Goal: Task Accomplishment & Management: Use online tool/utility

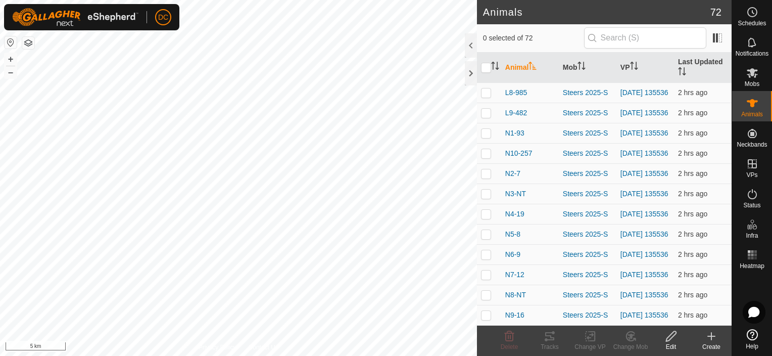
scroll to position [1099, 0]
click at [485, 67] on input "checkbox" at bounding box center [486, 68] width 10 height 10
checkbox input "true"
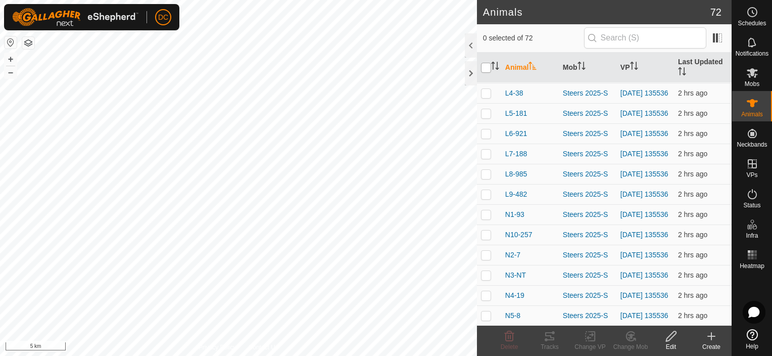
checkbox input "true"
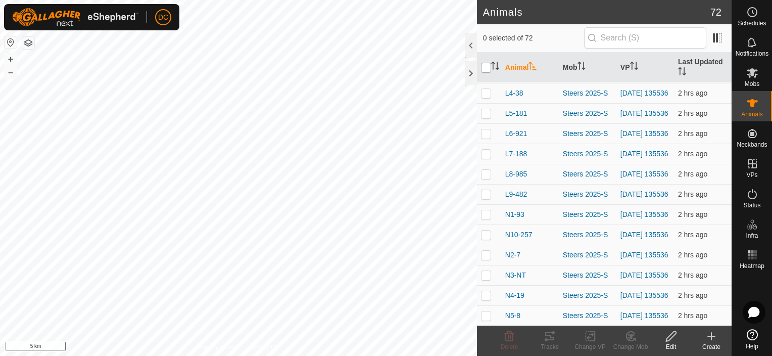
checkbox input "true"
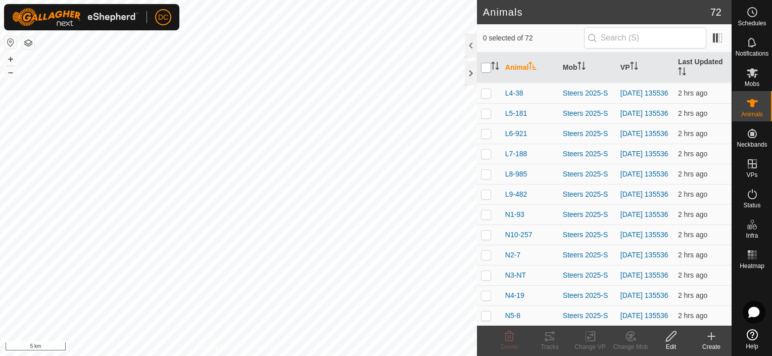
checkbox input "true"
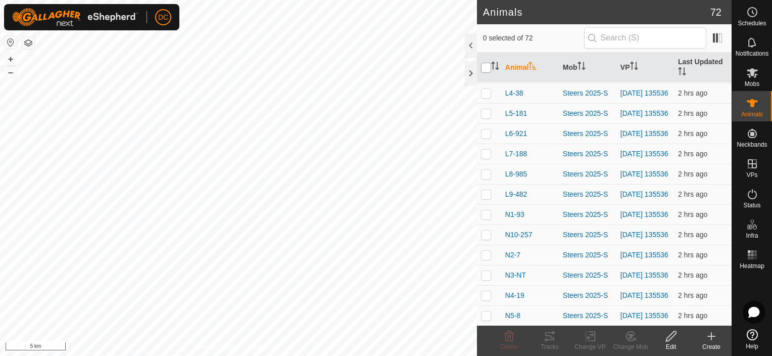
checkbox input "true"
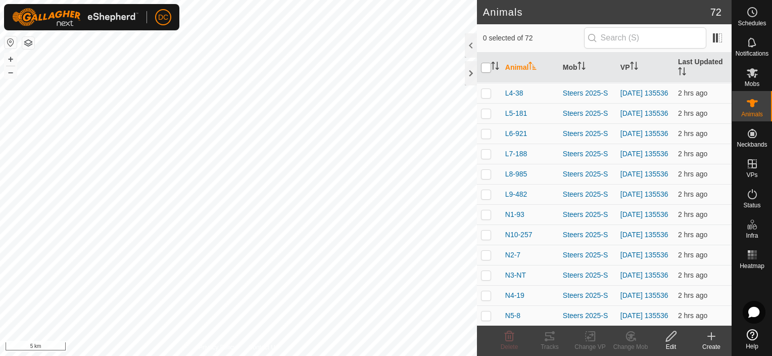
checkbox input "true"
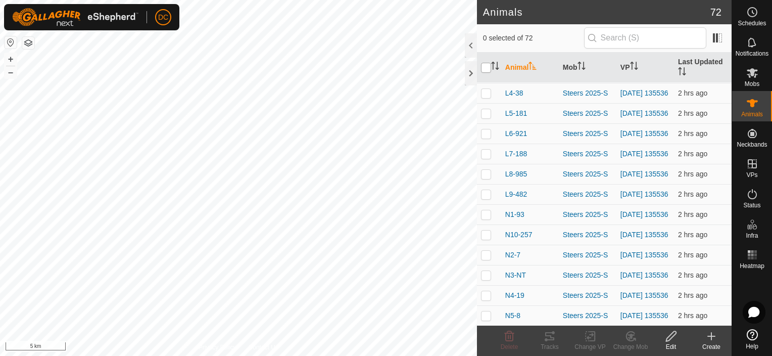
checkbox input "true"
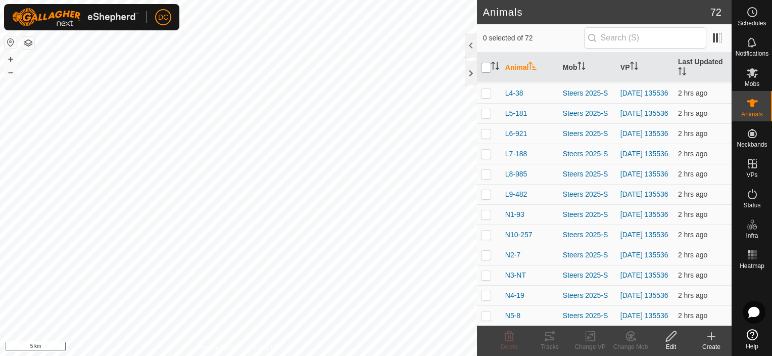
checkbox input "true"
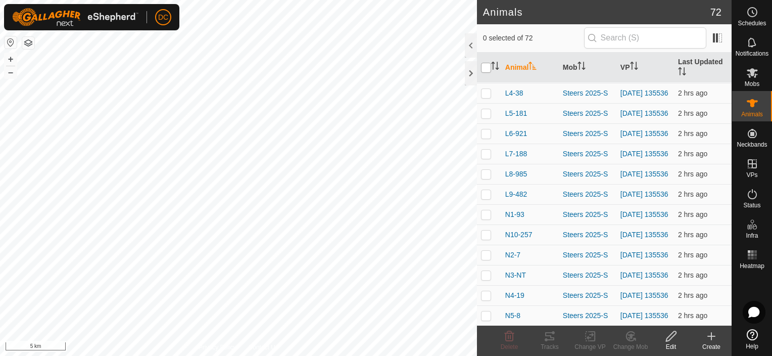
checkbox input "true"
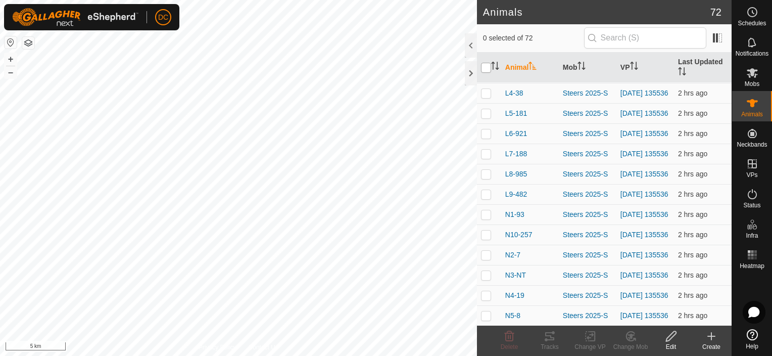
checkbox input "true"
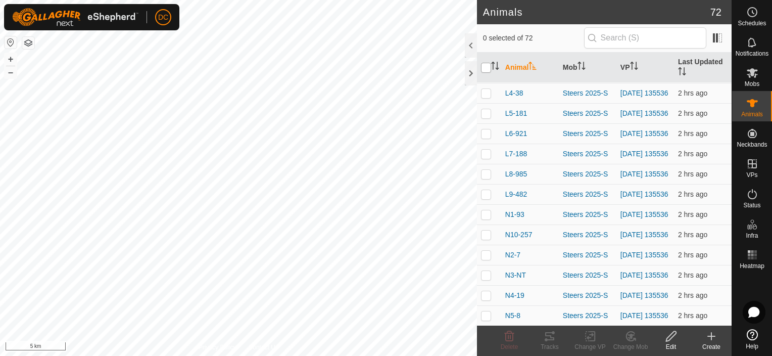
checkbox input "true"
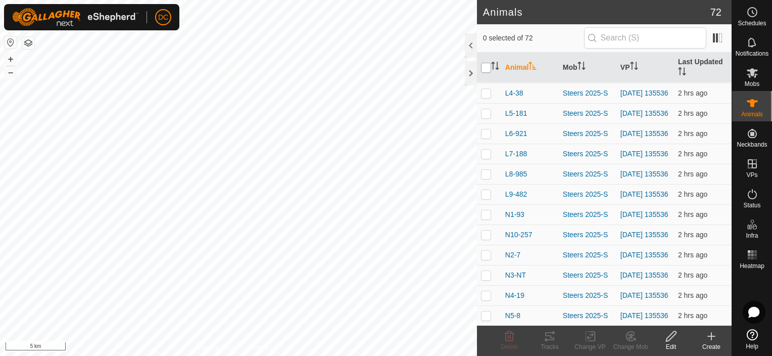
checkbox input "true"
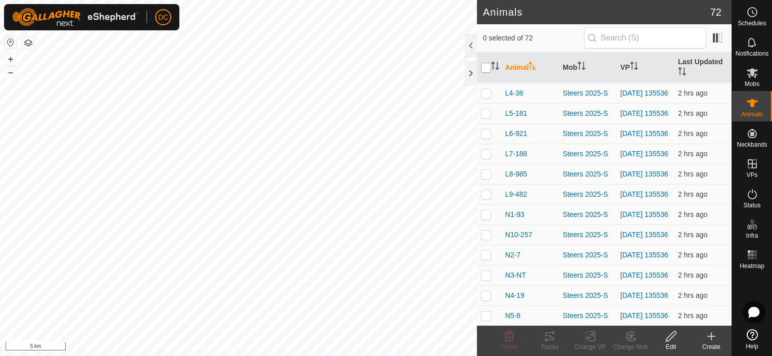
checkbox input "true"
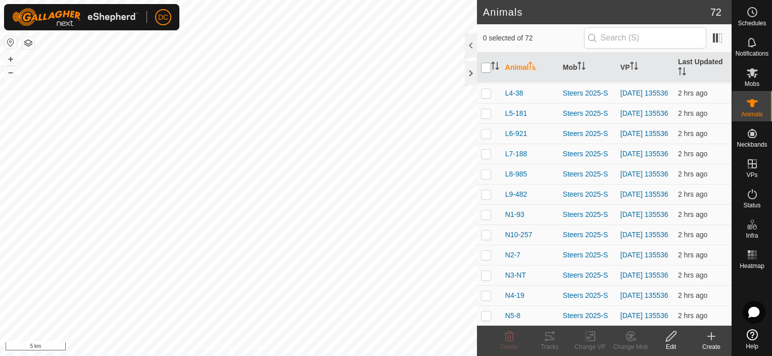
checkbox input "true"
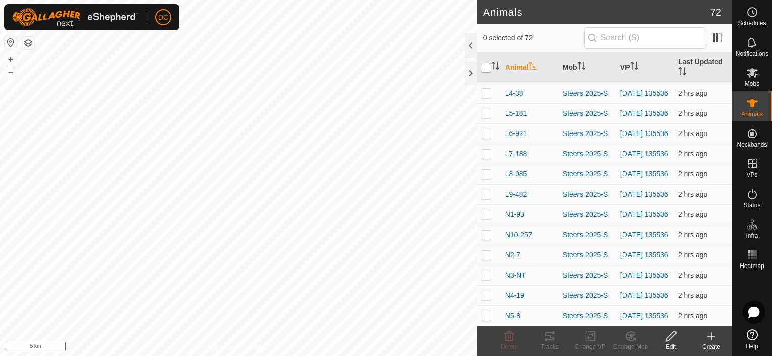
checkbox input "true"
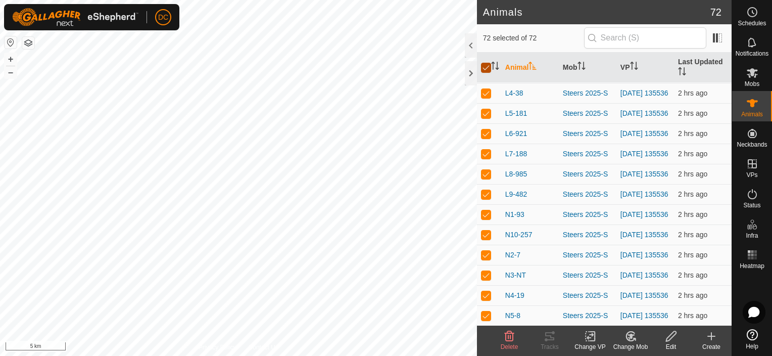
click at [485, 67] on input "checkbox" at bounding box center [486, 68] width 10 height 10
checkbox input "false"
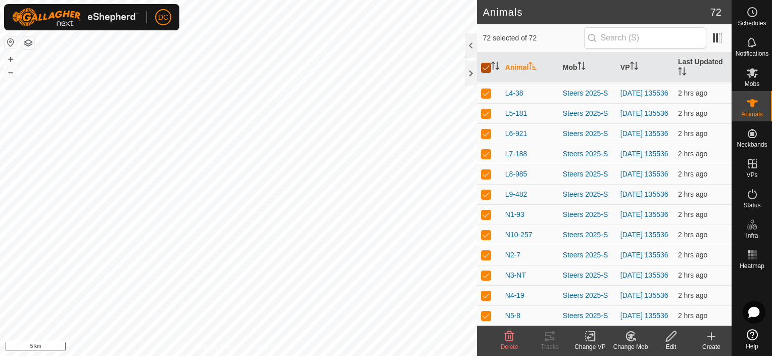
checkbox input "false"
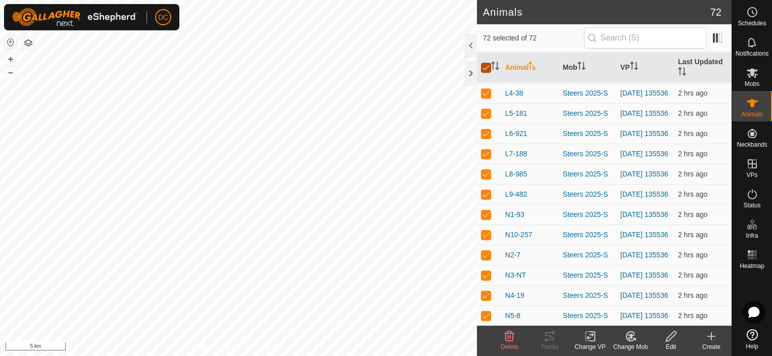
checkbox input "false"
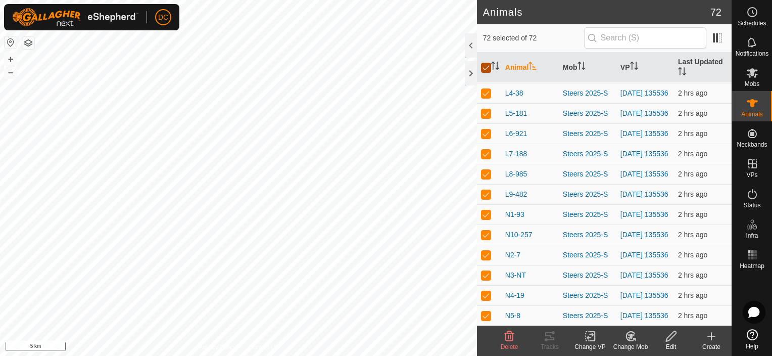
checkbox input "false"
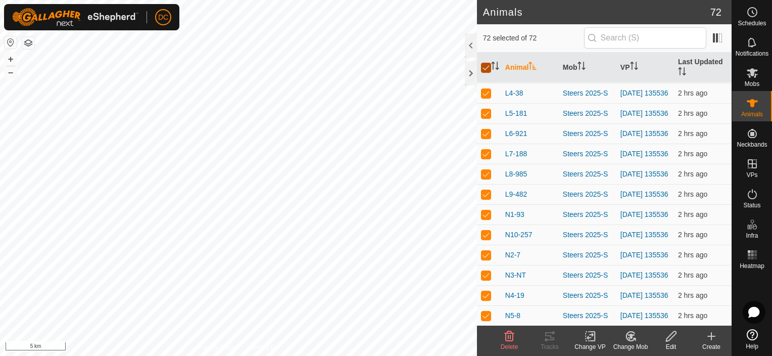
checkbox input "false"
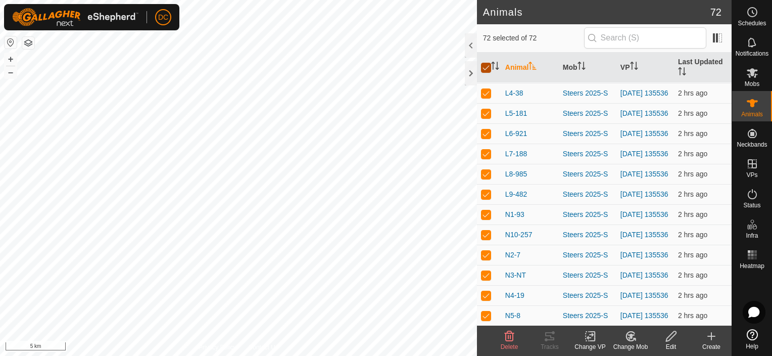
checkbox input "false"
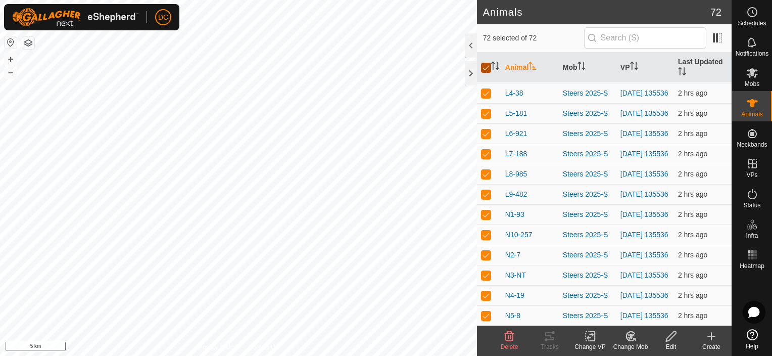
checkbox input "false"
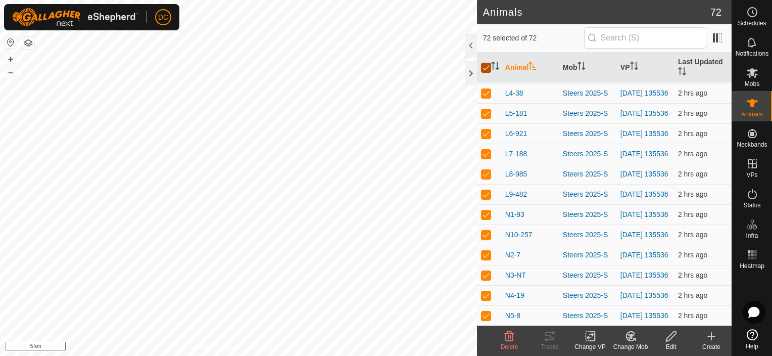
checkbox input "false"
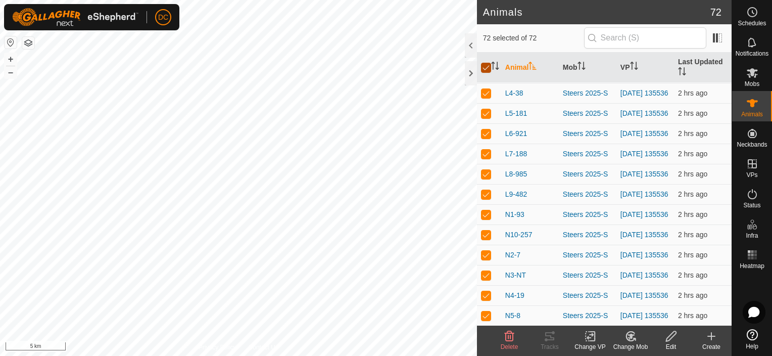
checkbox input "false"
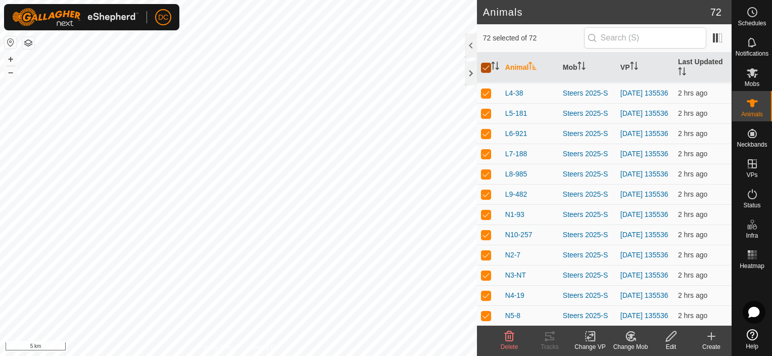
checkbox input "false"
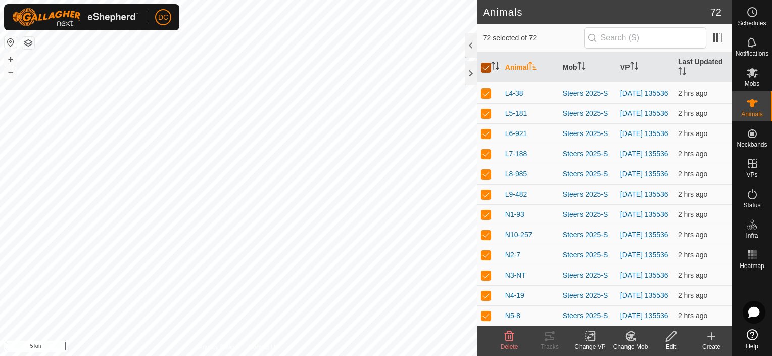
checkbox input "false"
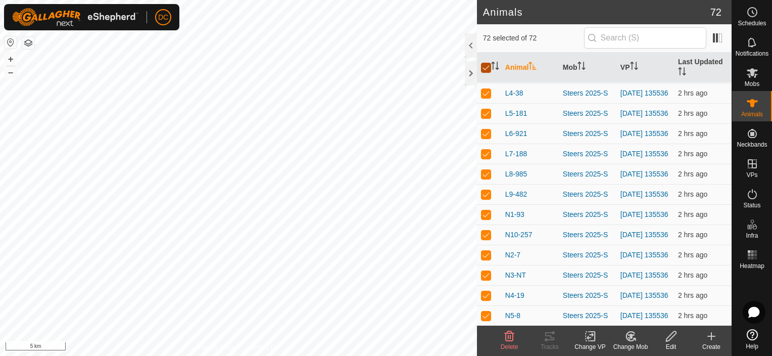
checkbox input "false"
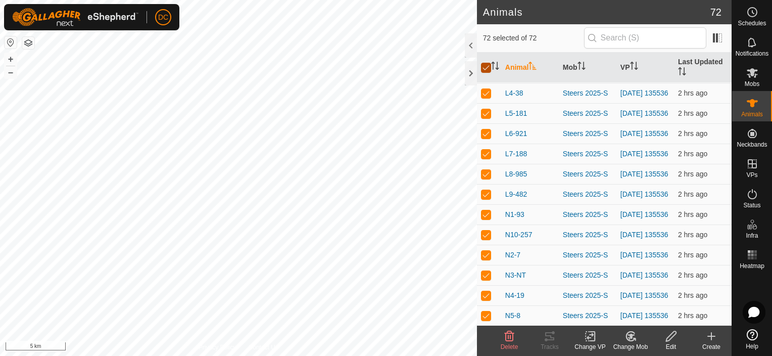
checkbox input "false"
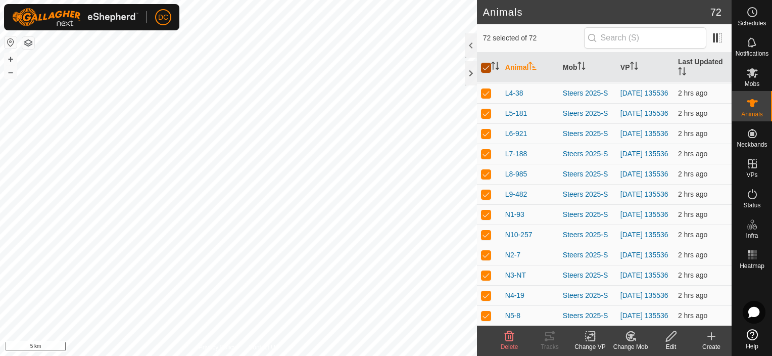
checkbox input "false"
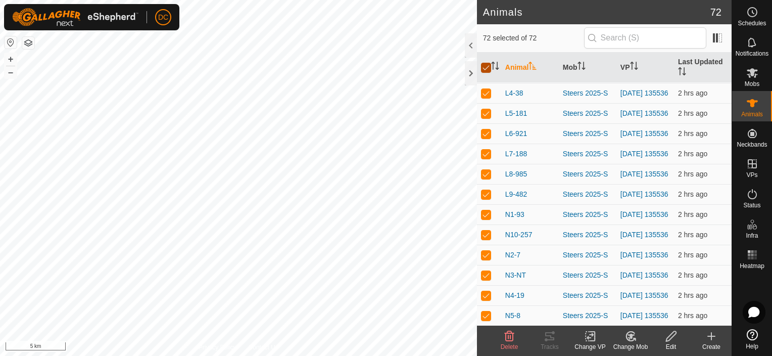
checkbox input "false"
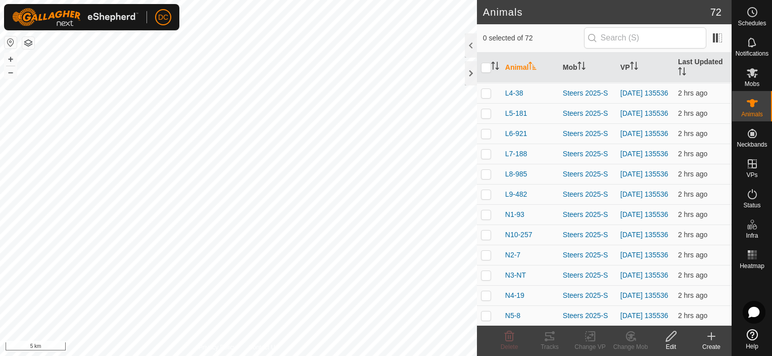
click at [530, 61] on th "Animal" at bounding box center [530, 68] width 58 height 30
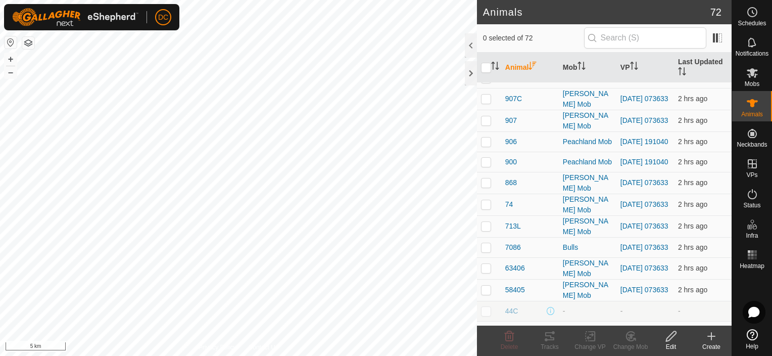
scroll to position [1061, 0]
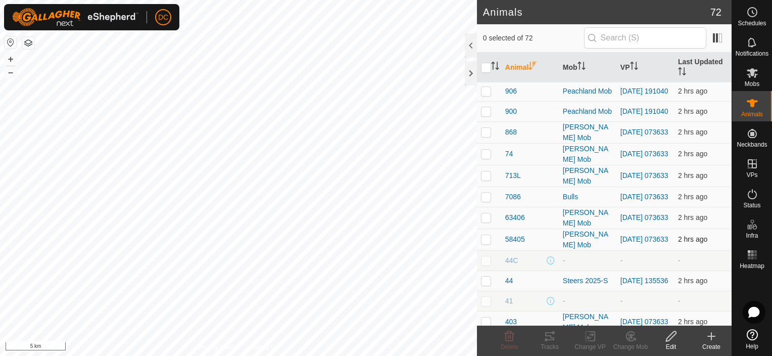
click at [483, 243] on p-checkbox at bounding box center [486, 239] width 10 height 8
click at [629, 338] on icon at bounding box center [628, 337] width 3 height 3
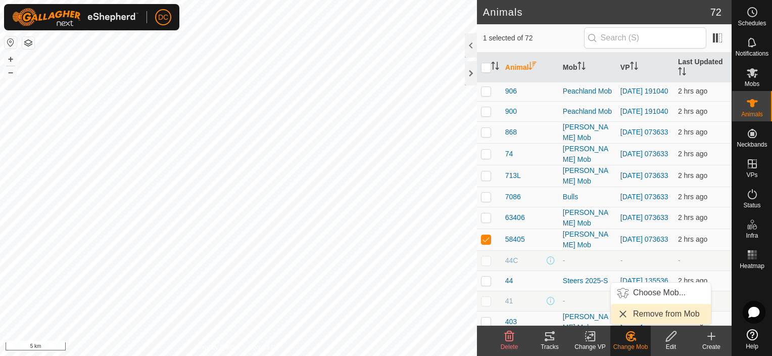
click at [650, 316] on link "Remove from Mob" at bounding box center [661, 314] width 100 height 20
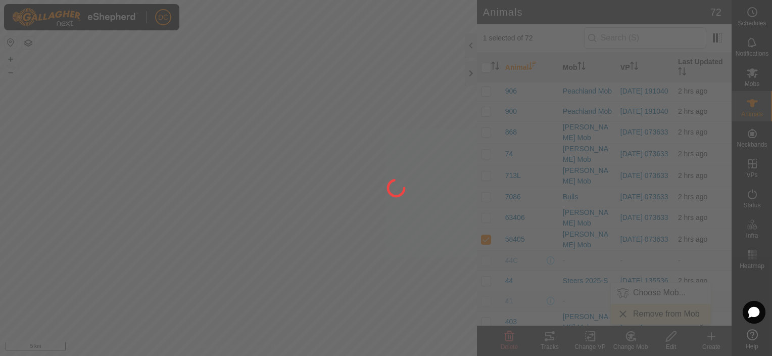
checkbox input "false"
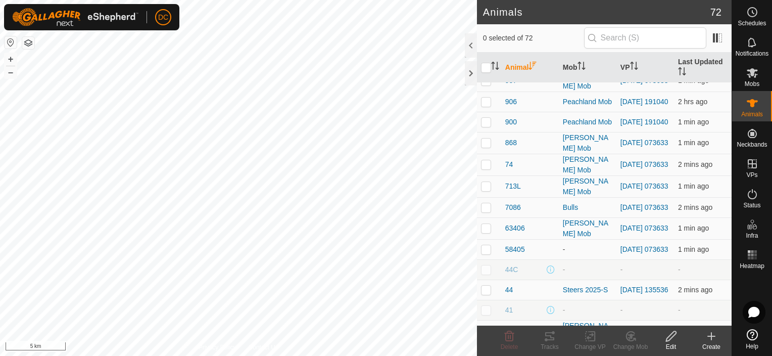
scroll to position [1048, 0]
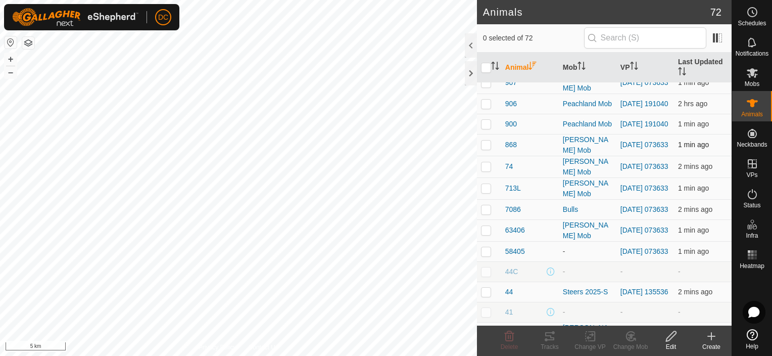
click at [489, 149] on p-checkbox at bounding box center [486, 144] width 10 height 8
click at [627, 340] on icon at bounding box center [630, 336] width 13 height 12
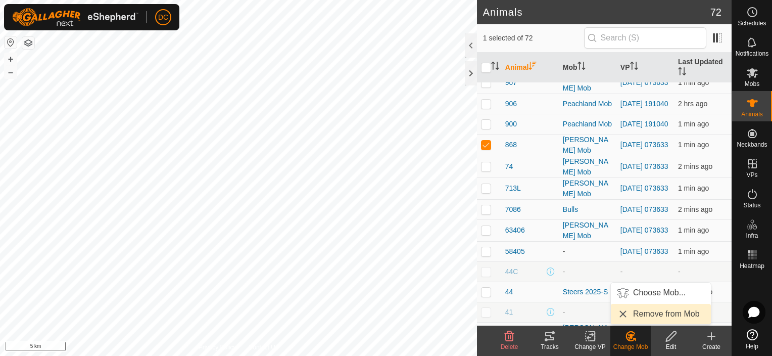
click at [654, 309] on link "Remove from Mob" at bounding box center [661, 314] width 100 height 20
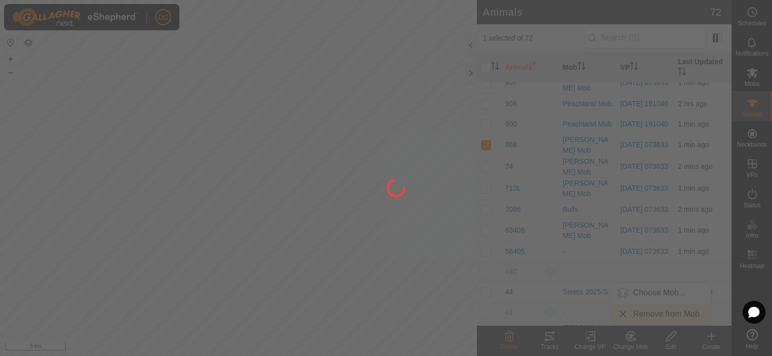
checkbox input "false"
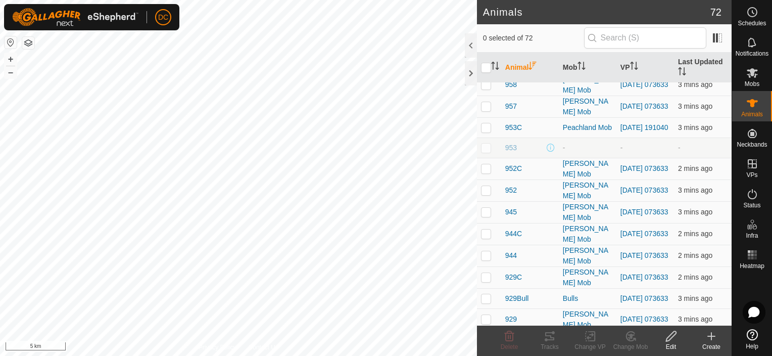
scroll to position [644, 0]
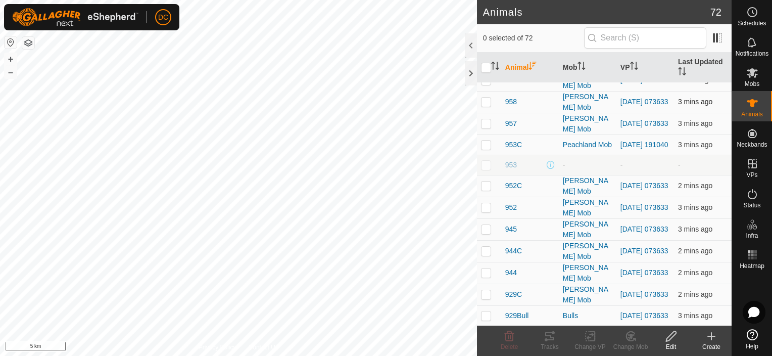
click at [483, 106] on p-checkbox at bounding box center [486, 102] width 10 height 8
click at [628, 342] on div "Change Mob" at bounding box center [630, 346] width 40 height 9
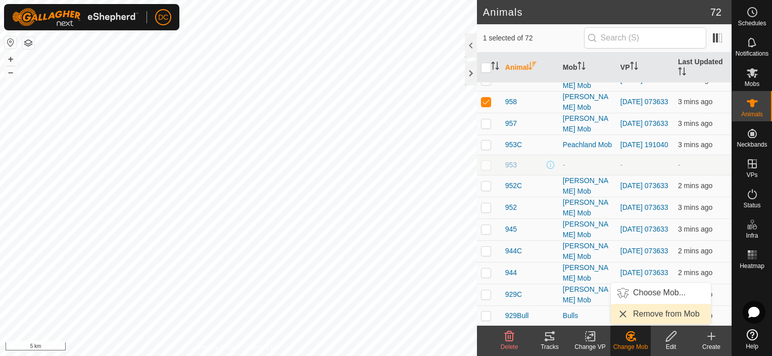
click at [653, 313] on link "Remove from Mob" at bounding box center [661, 314] width 100 height 20
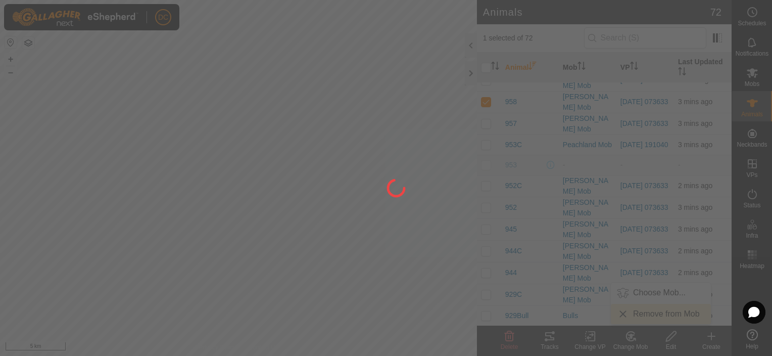
checkbox input "false"
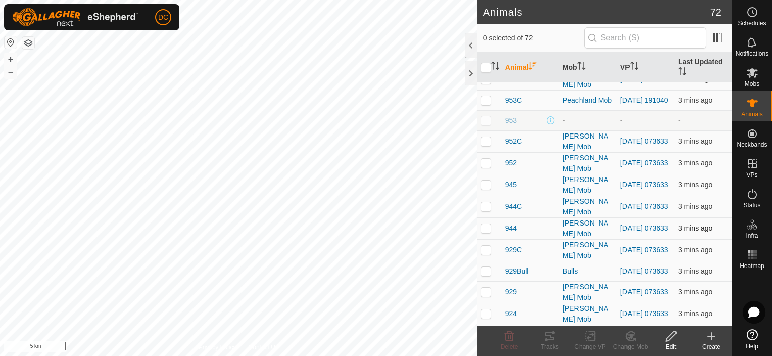
scroll to position [745, 0]
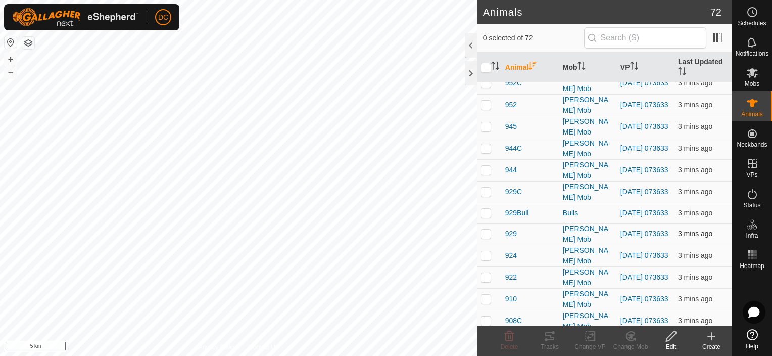
click at [486, 237] on p-checkbox at bounding box center [486, 233] width 10 height 8
click at [628, 340] on icon at bounding box center [630, 336] width 13 height 12
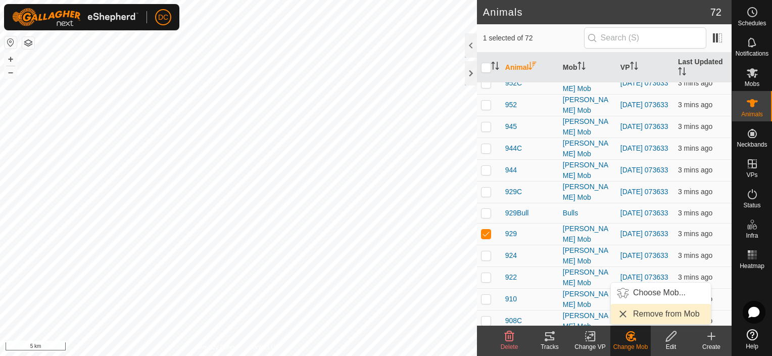
click at [652, 311] on link "Remove from Mob" at bounding box center [661, 314] width 100 height 20
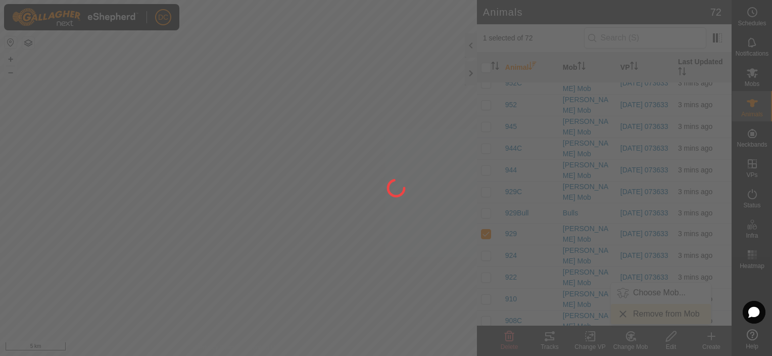
checkbox input "false"
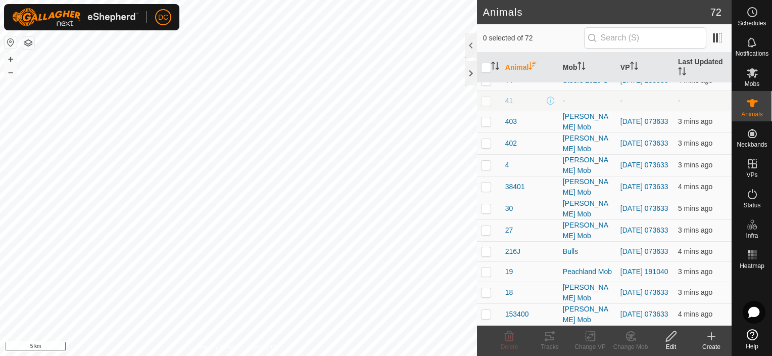
scroll to position [1301, 0]
click at [490, 228] on p-checkbox at bounding box center [486, 230] width 10 height 8
click at [630, 339] on icon at bounding box center [630, 336] width 13 height 12
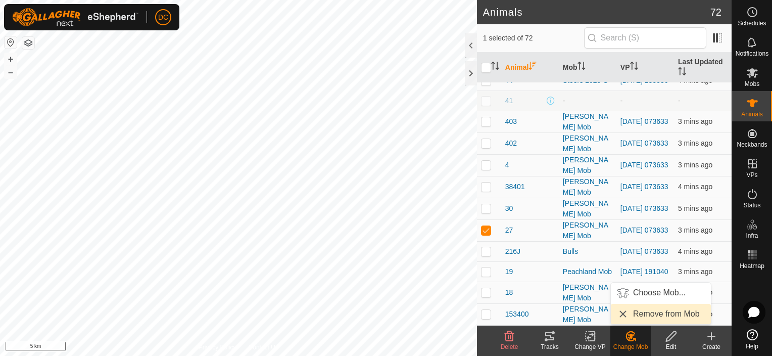
click at [650, 313] on link "Remove from Mob" at bounding box center [661, 314] width 100 height 20
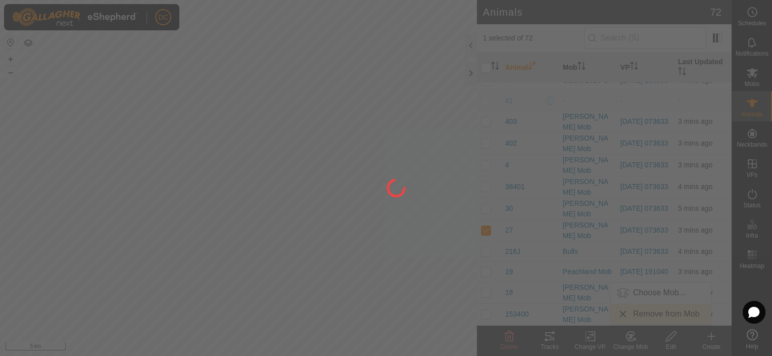
checkbox input "false"
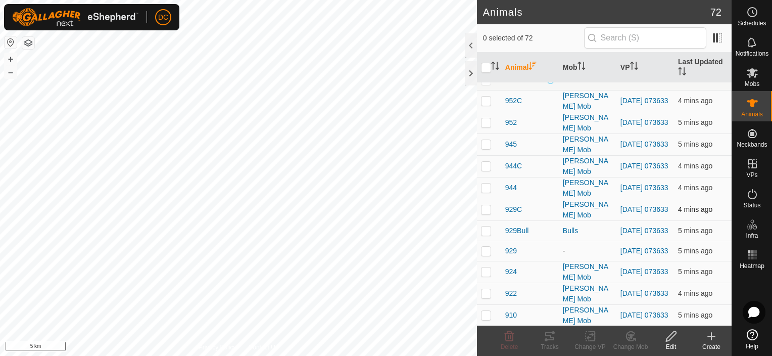
scroll to position [745, 0]
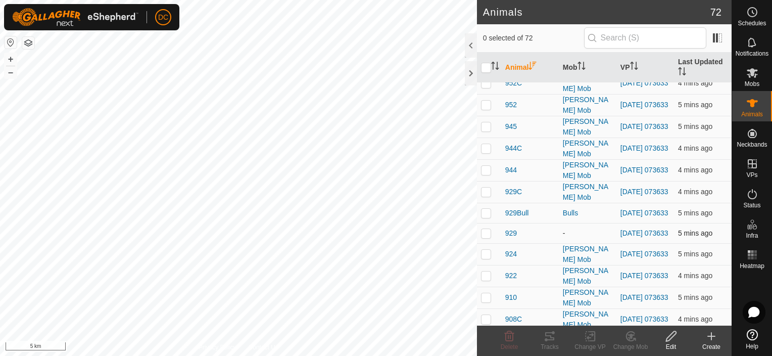
click at [485, 243] on td at bounding box center [489, 233] width 24 height 20
click at [628, 338] on icon at bounding box center [630, 336] width 13 height 12
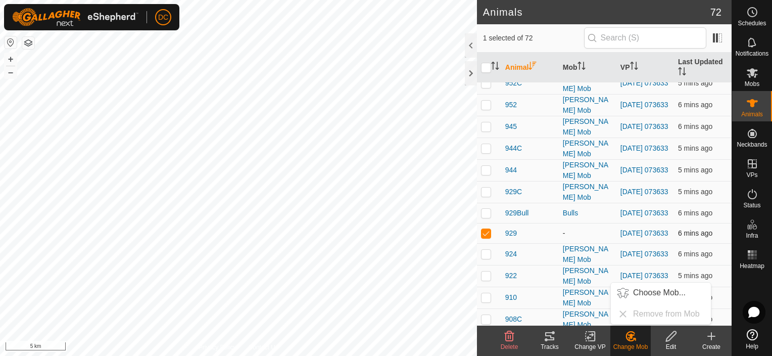
click at [484, 237] on p-checkbox at bounding box center [486, 233] width 10 height 8
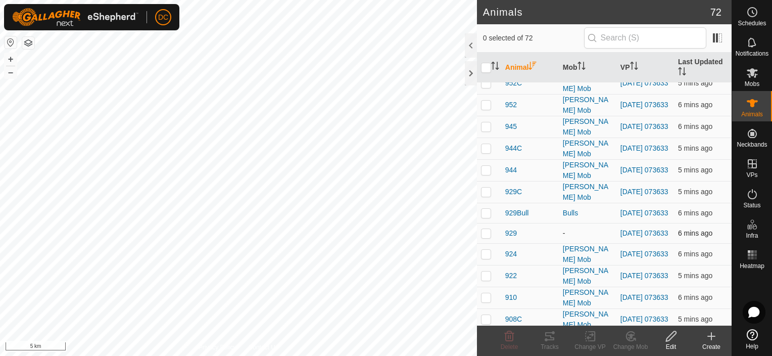
click at [484, 237] on p-checkbox at bounding box center [486, 233] width 10 height 8
checkbox input "false"
click at [485, 196] on p-checkbox at bounding box center [486, 191] width 10 height 8
click at [627, 340] on icon at bounding box center [630, 336] width 13 height 12
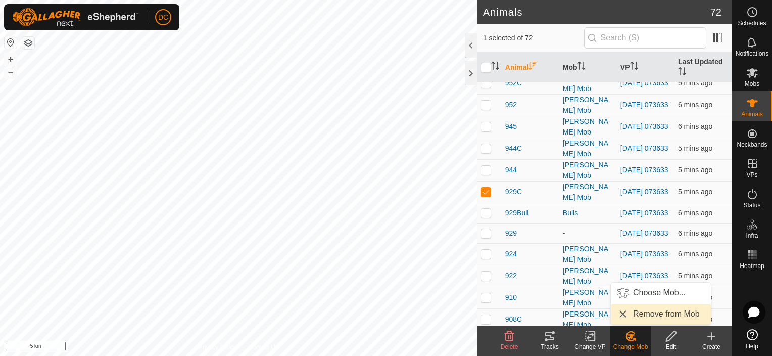
click at [650, 315] on link "Remove from Mob" at bounding box center [661, 314] width 100 height 20
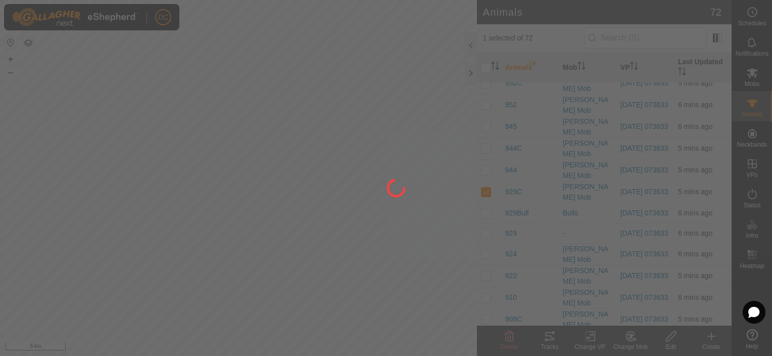
checkbox input "false"
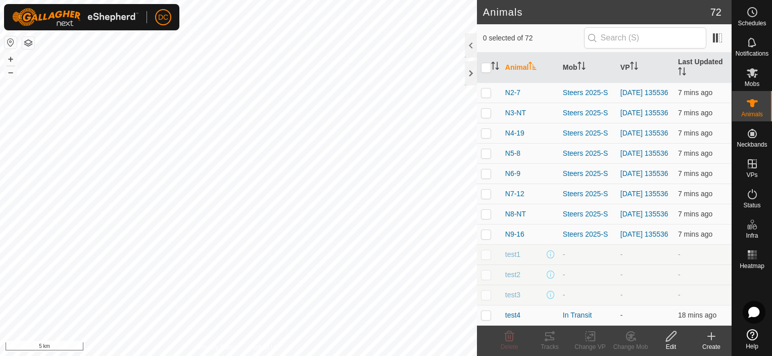
scroll to position [1200, 0]
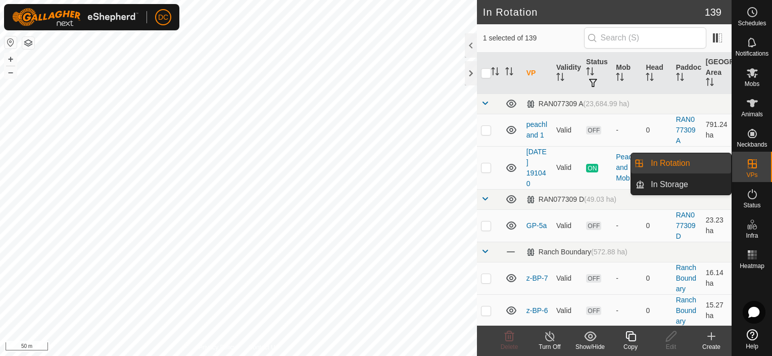
drag, startPoint x: 748, startPoint y: 170, endPoint x: 750, endPoint y: 163, distance: 8.0
click at [750, 163] on icon at bounding box center [752, 164] width 12 height 12
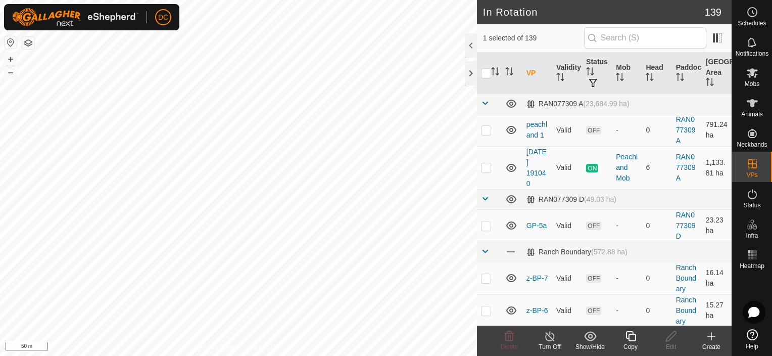
click at [632, 347] on div "Copy" at bounding box center [630, 346] width 40 height 9
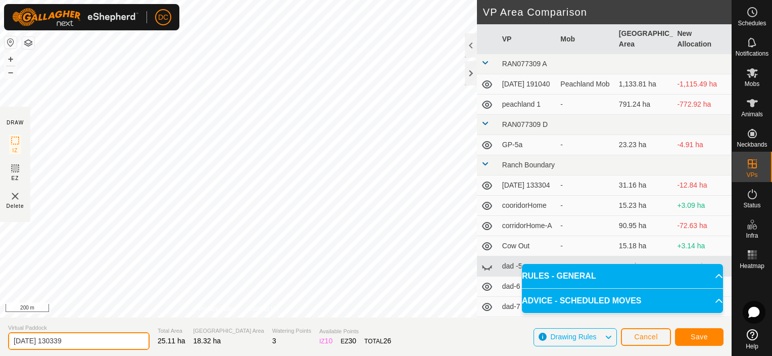
drag, startPoint x: 77, startPoint y: 339, endPoint x: 8, endPoint y: 340, distance: 69.2
click at [8, 340] on input "[DATE] 130339" at bounding box center [78, 341] width 141 height 18
type input "north 1"
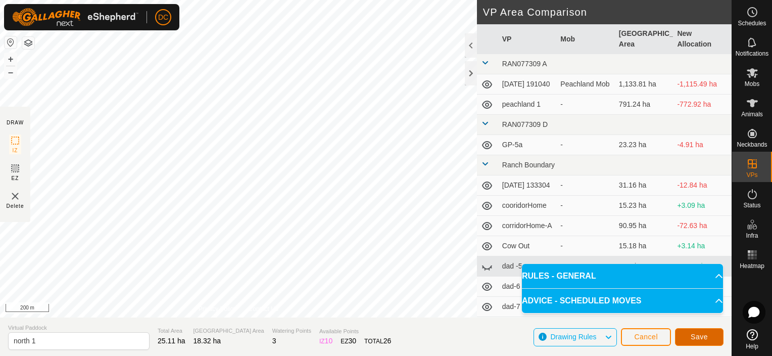
click at [697, 337] on span "Save" at bounding box center [699, 336] width 17 height 8
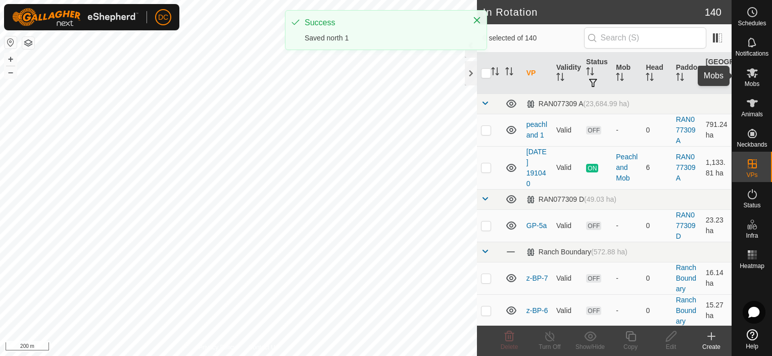
click at [753, 72] on icon at bounding box center [752, 73] width 11 height 10
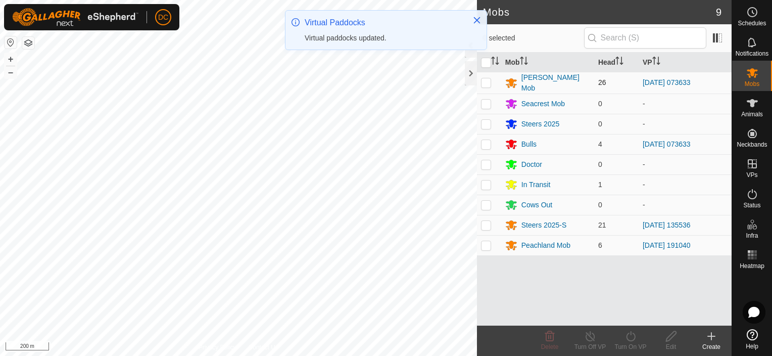
click at [487, 78] on p-checkbox at bounding box center [486, 82] width 10 height 8
checkbox input "true"
click at [486, 140] on p-checkbox at bounding box center [486, 144] width 10 height 8
checkbox input "true"
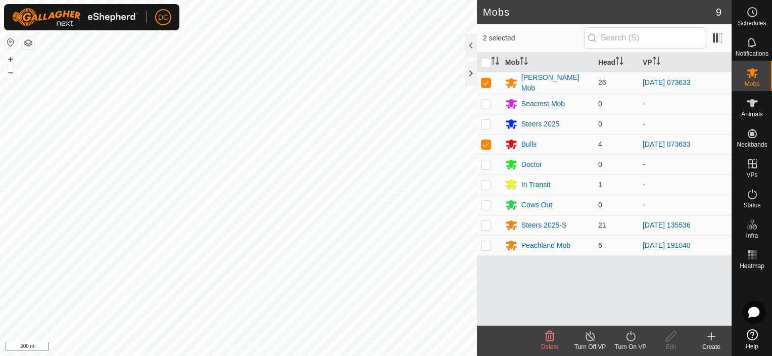
click at [630, 339] on icon at bounding box center [630, 336] width 13 height 12
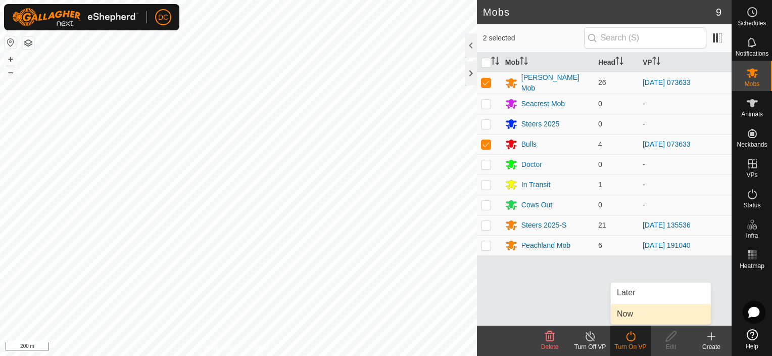
click at [637, 315] on link "Now" at bounding box center [661, 314] width 100 height 20
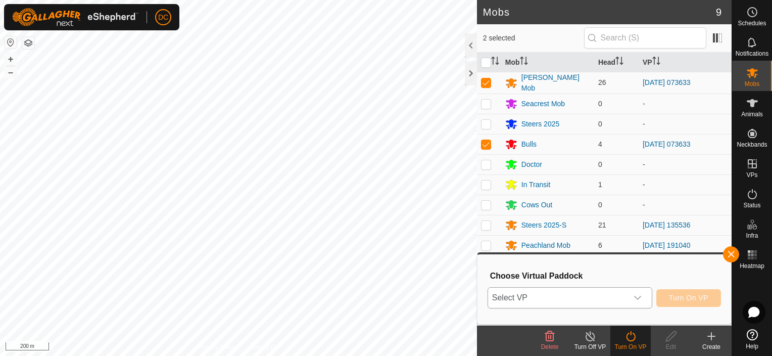
click at [639, 300] on icon "dropdown trigger" at bounding box center [638, 298] width 8 height 8
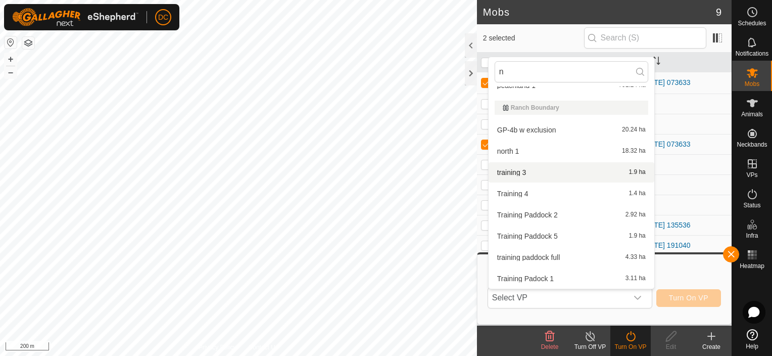
scroll to position [34, 0]
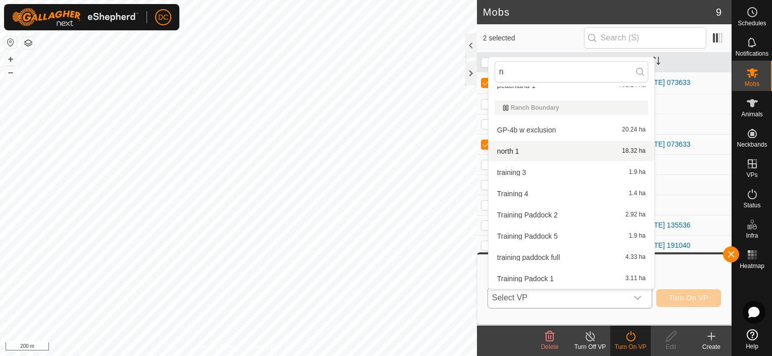
type input "n"
click at [516, 153] on li "north 1 18.32 ha" at bounding box center [572, 151] width 166 height 20
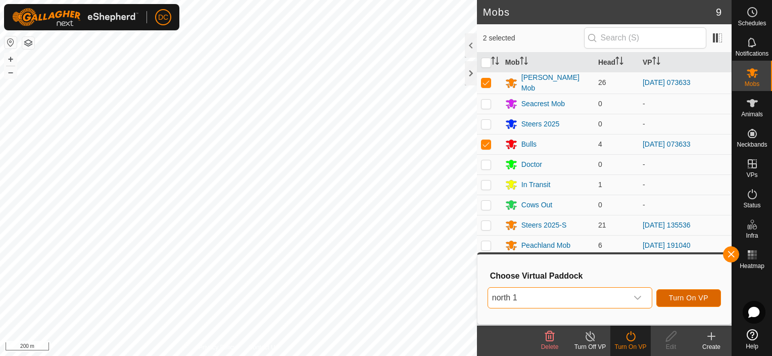
click at [689, 294] on span "Turn On VP" at bounding box center [688, 298] width 39 height 8
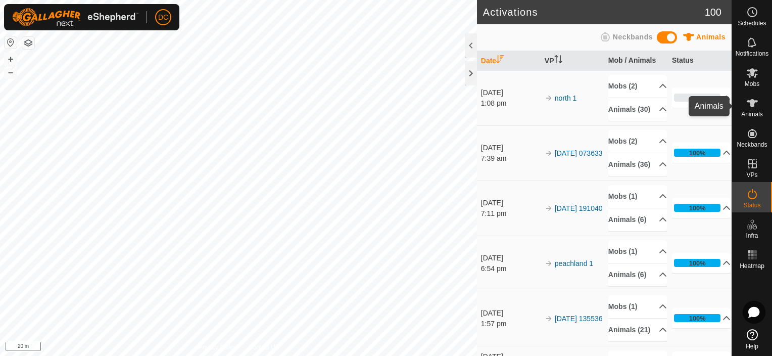
click at [751, 107] on icon at bounding box center [752, 103] width 11 height 8
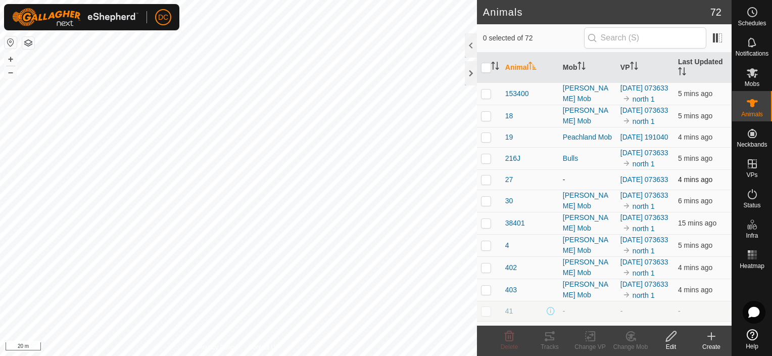
click at [485, 183] on p-checkbox at bounding box center [486, 179] width 10 height 8
checkbox input "true"
